Goal: Transaction & Acquisition: Book appointment/travel/reservation

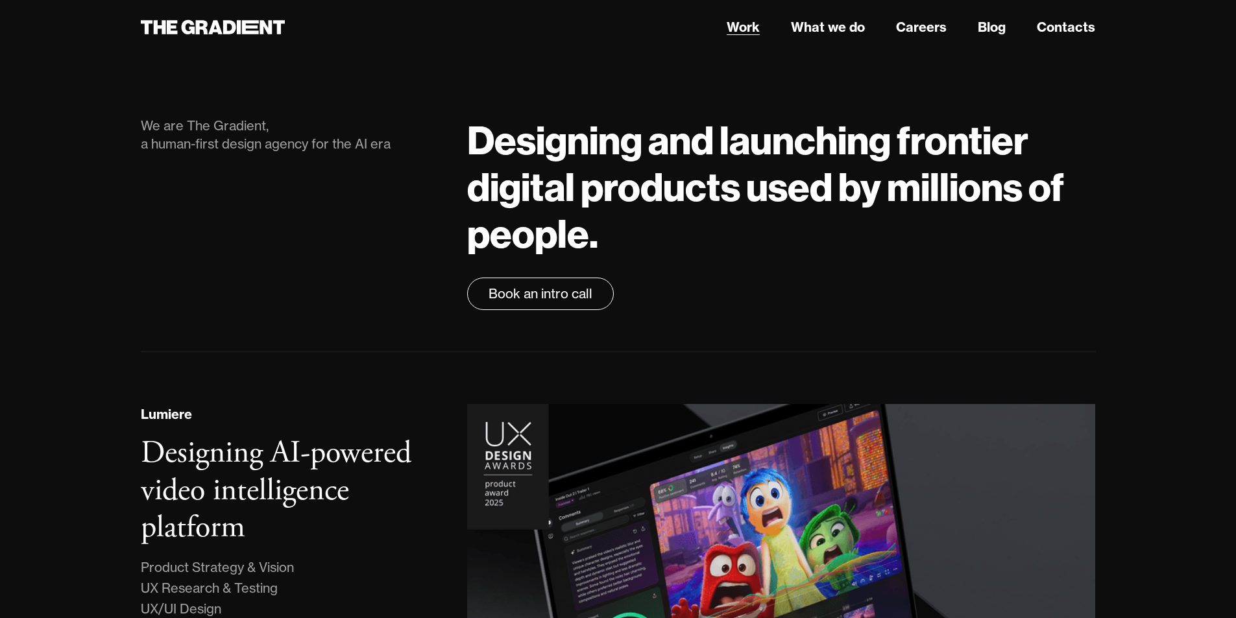
click at [745, 27] on link "Work" at bounding box center [743, 27] width 33 height 19
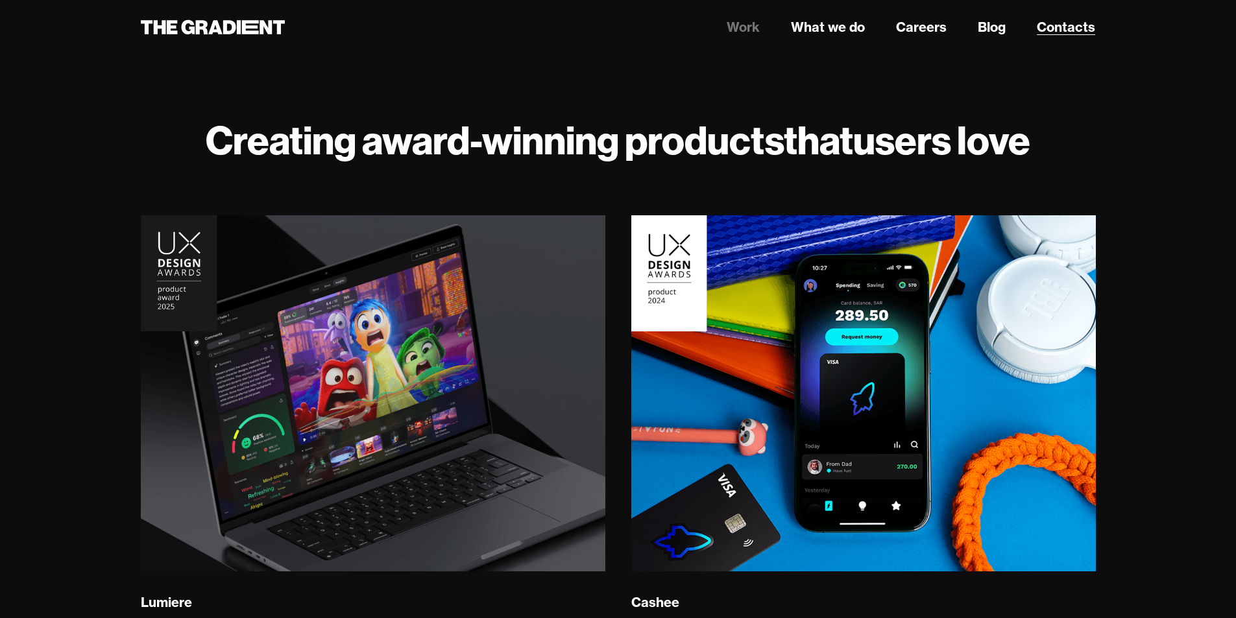
click at [1061, 24] on link "Contacts" at bounding box center [1066, 27] width 58 height 19
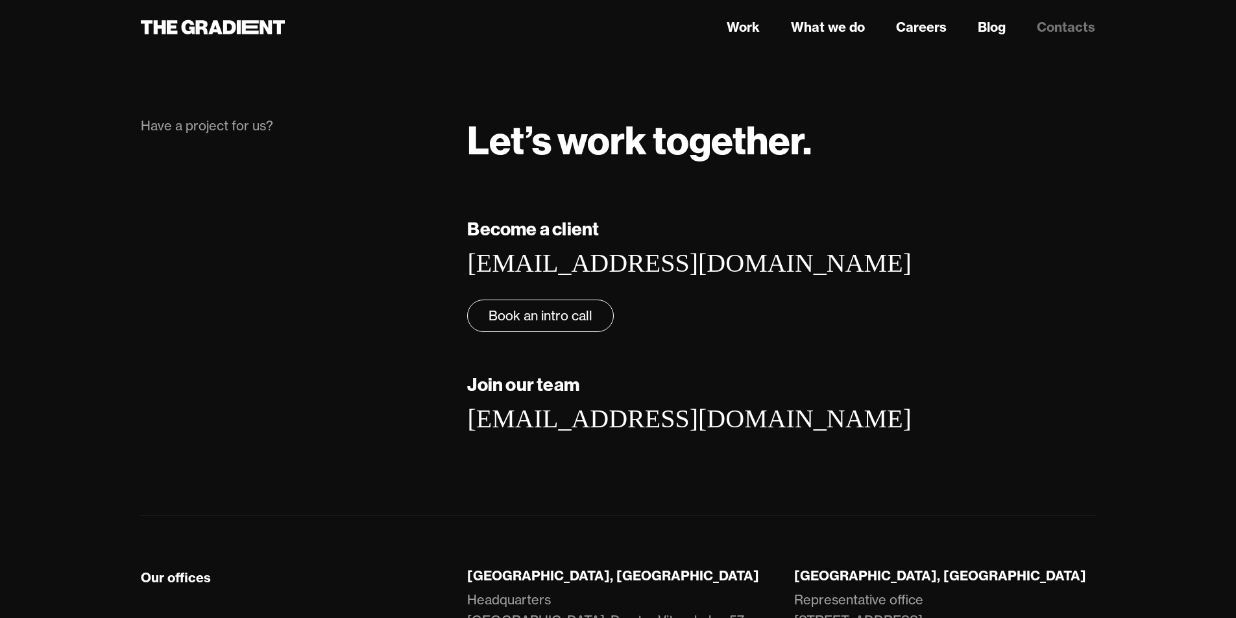
scroll to position [65, 0]
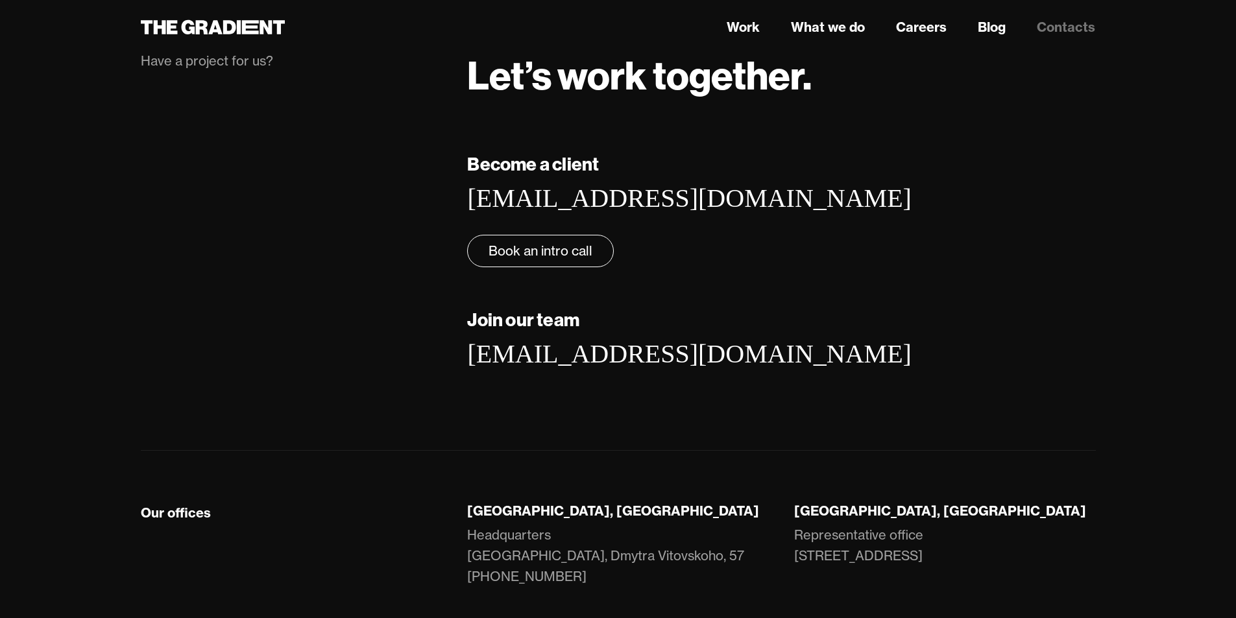
drag, startPoint x: 263, startPoint y: 80, endPoint x: 254, endPoint y: 86, distance: 10.3
click at [262, 80] on div "Have a project for us? Let’s work together. Become a client hello@thegradient.c…" at bounding box center [618, 225] width 955 height 451
click at [251, 70] on div "Have a project for us?" at bounding box center [291, 61] width 301 height 18
click at [484, 267] on link "Book an intro call" at bounding box center [540, 251] width 147 height 32
click at [559, 267] on link "Book an intro call" at bounding box center [540, 251] width 147 height 32
